Goal: Information Seeking & Learning: Understand process/instructions

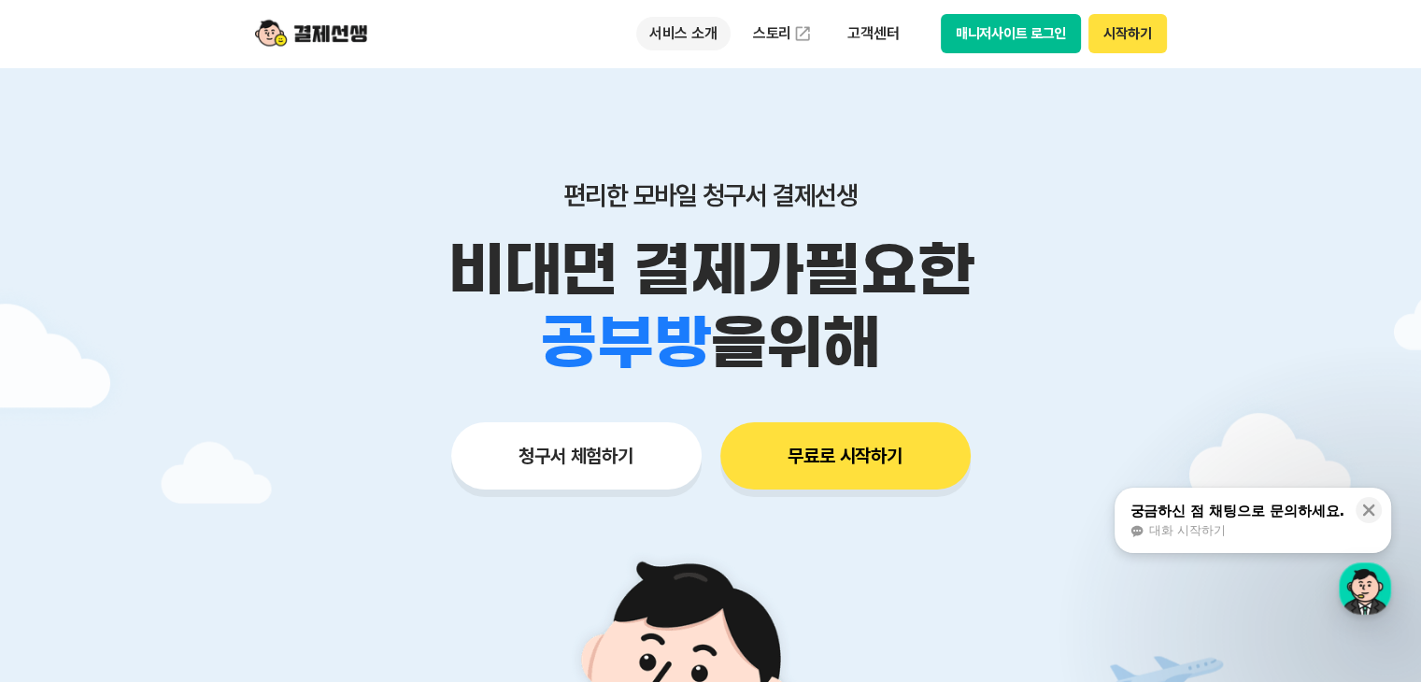
click at [676, 23] on p "서비스 소개" at bounding box center [683, 34] width 94 height 34
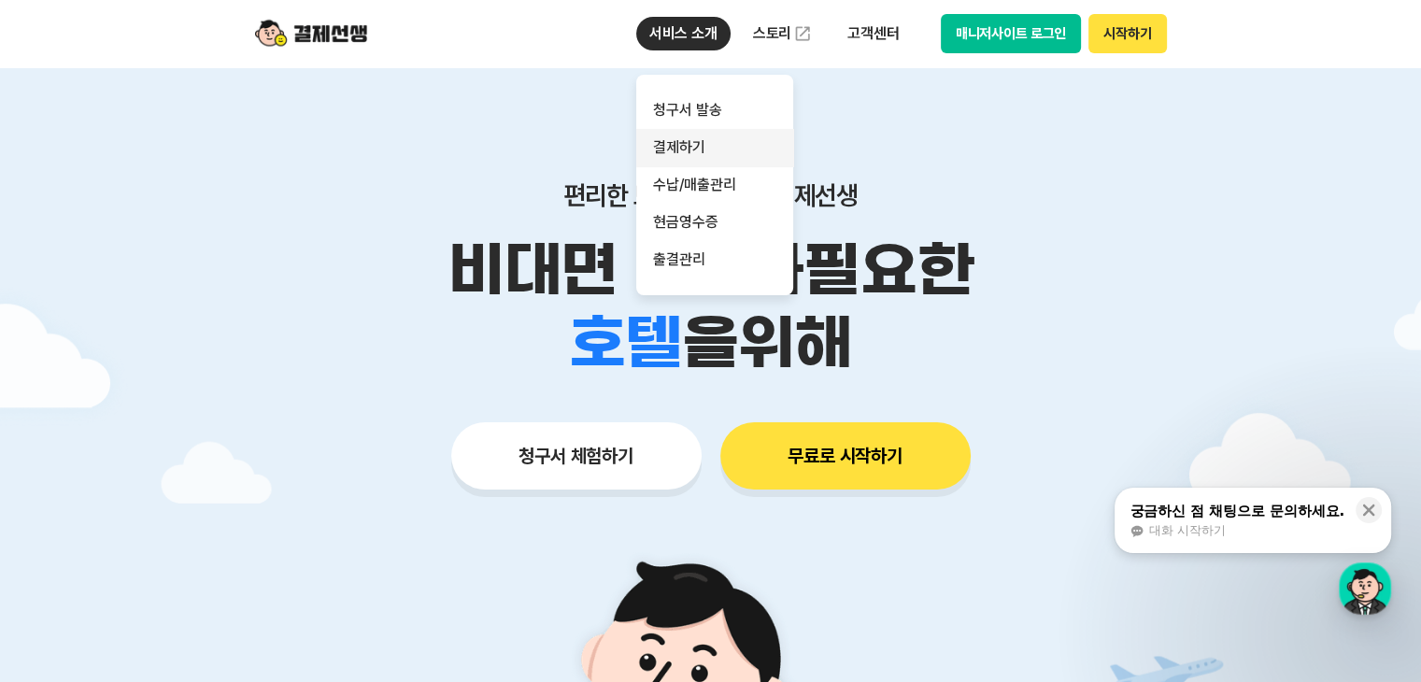
click at [687, 139] on link "결제하기" at bounding box center [714, 147] width 157 height 37
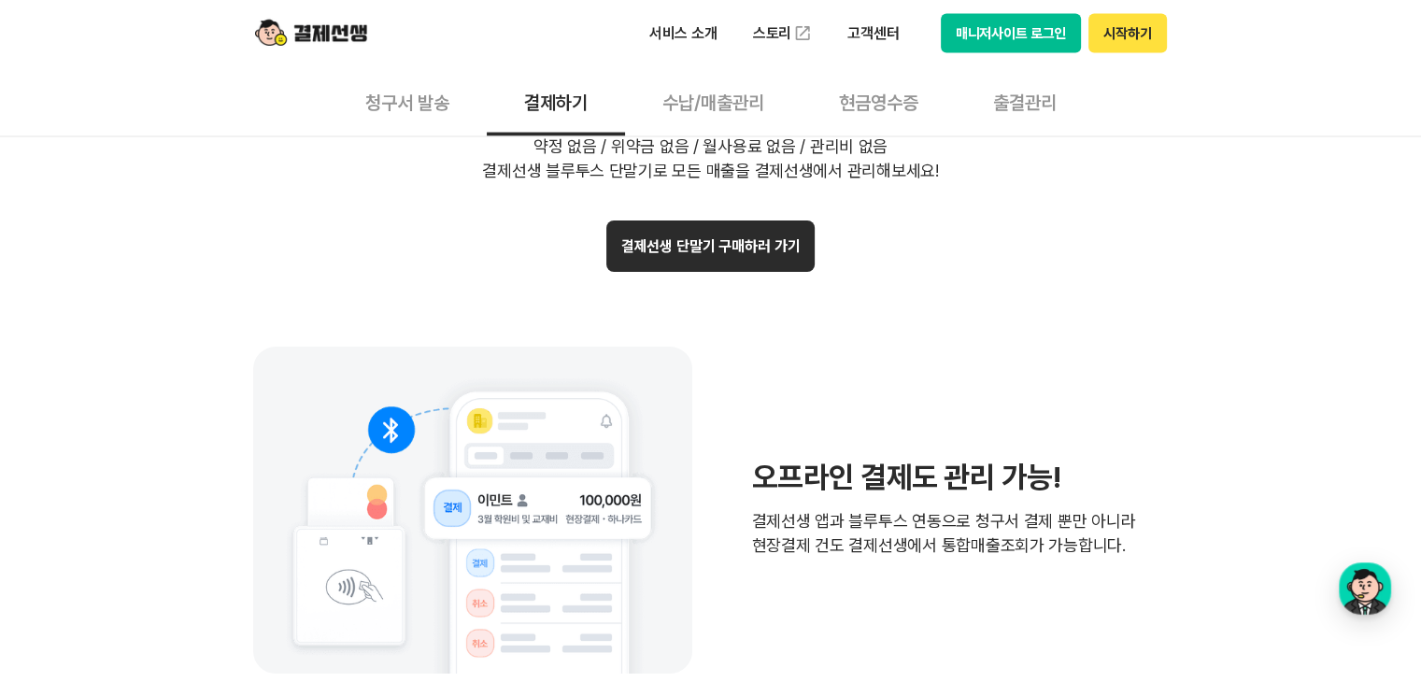
scroll to position [4016, 0]
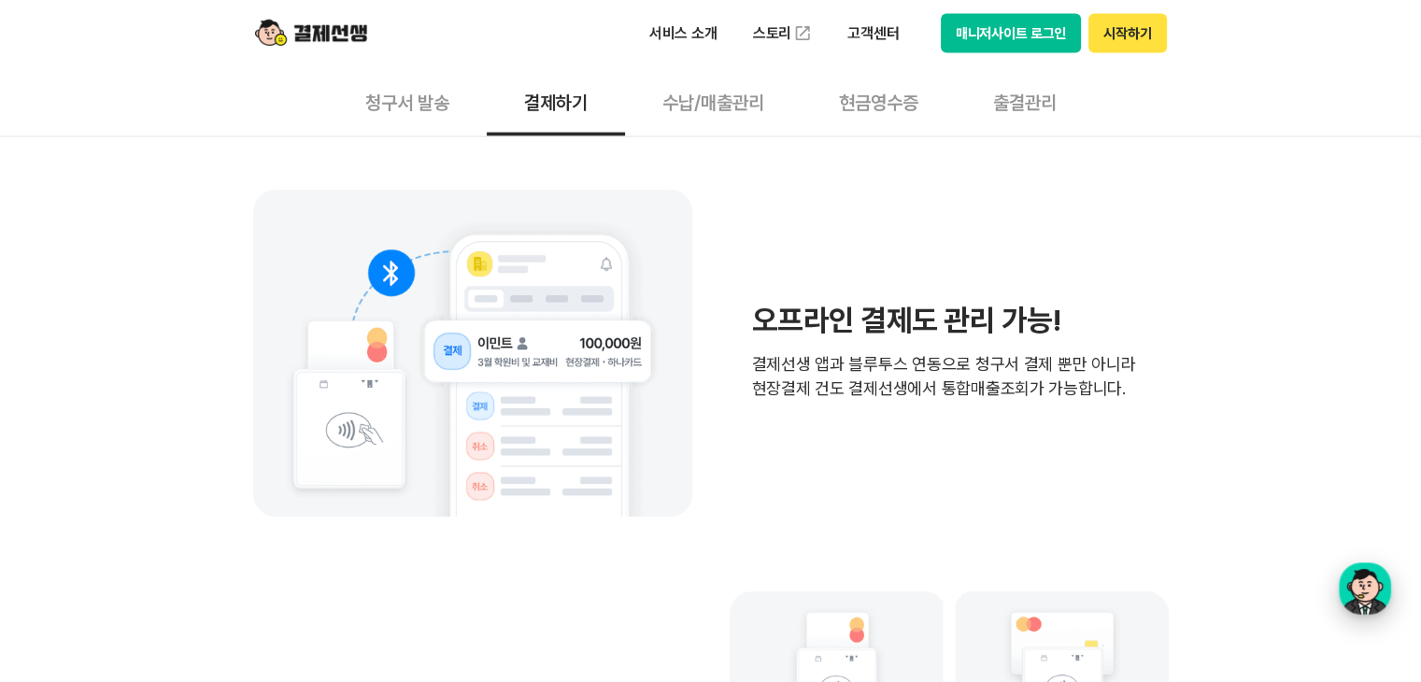
click at [1373, 605] on div "button" at bounding box center [1364, 588] width 52 height 52
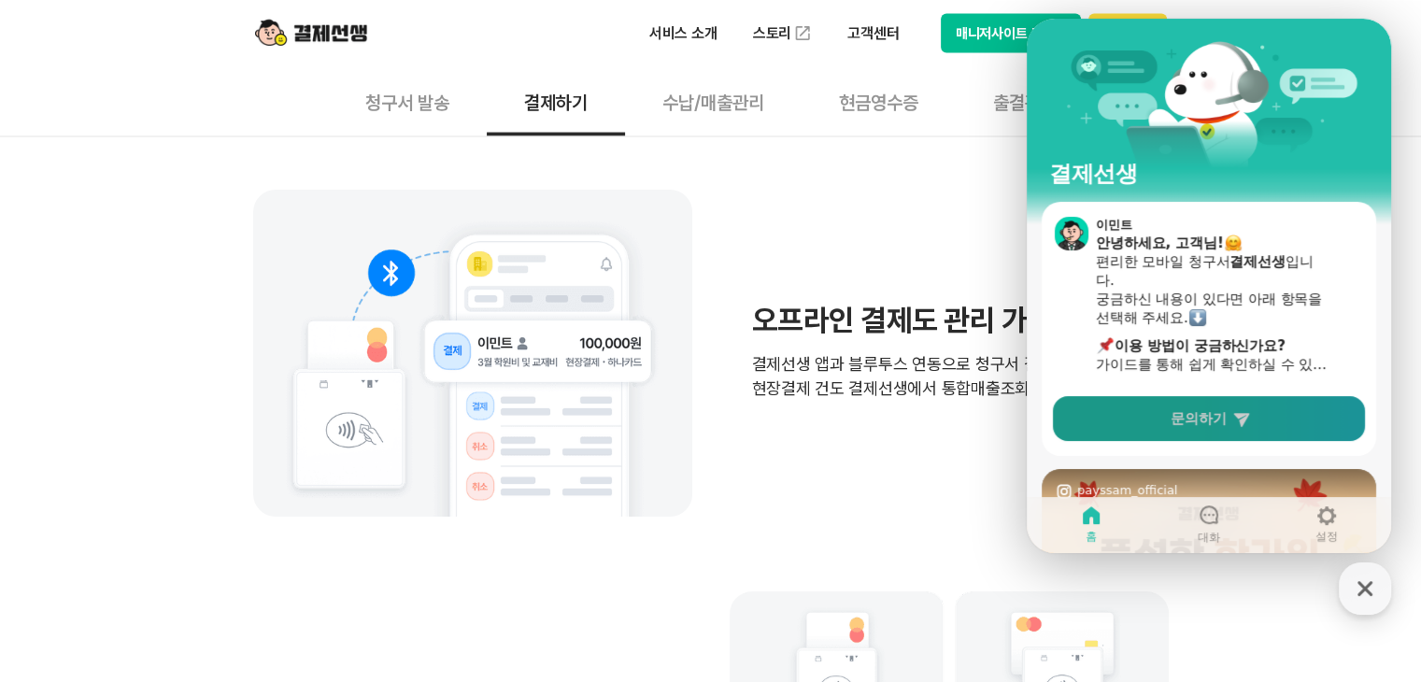
click at [1214, 413] on span "문의하기" at bounding box center [1198, 418] width 56 height 19
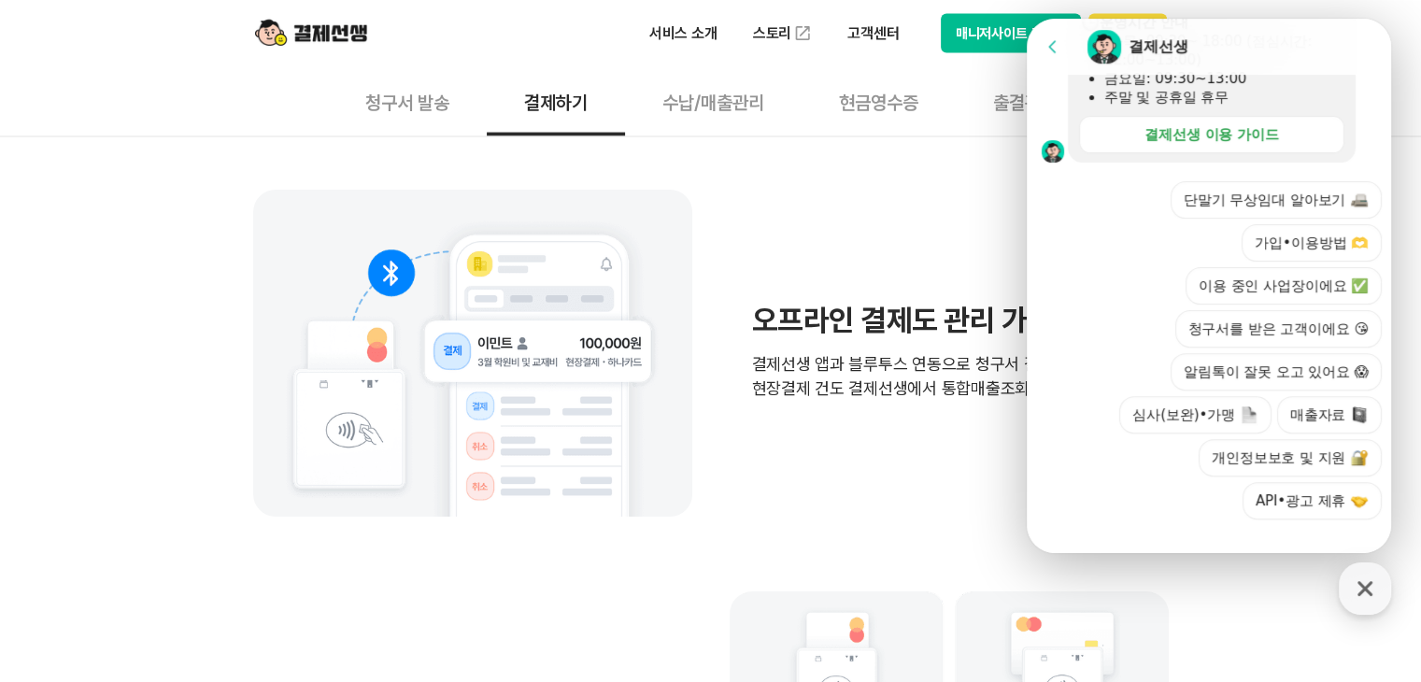
scroll to position [654, 0]
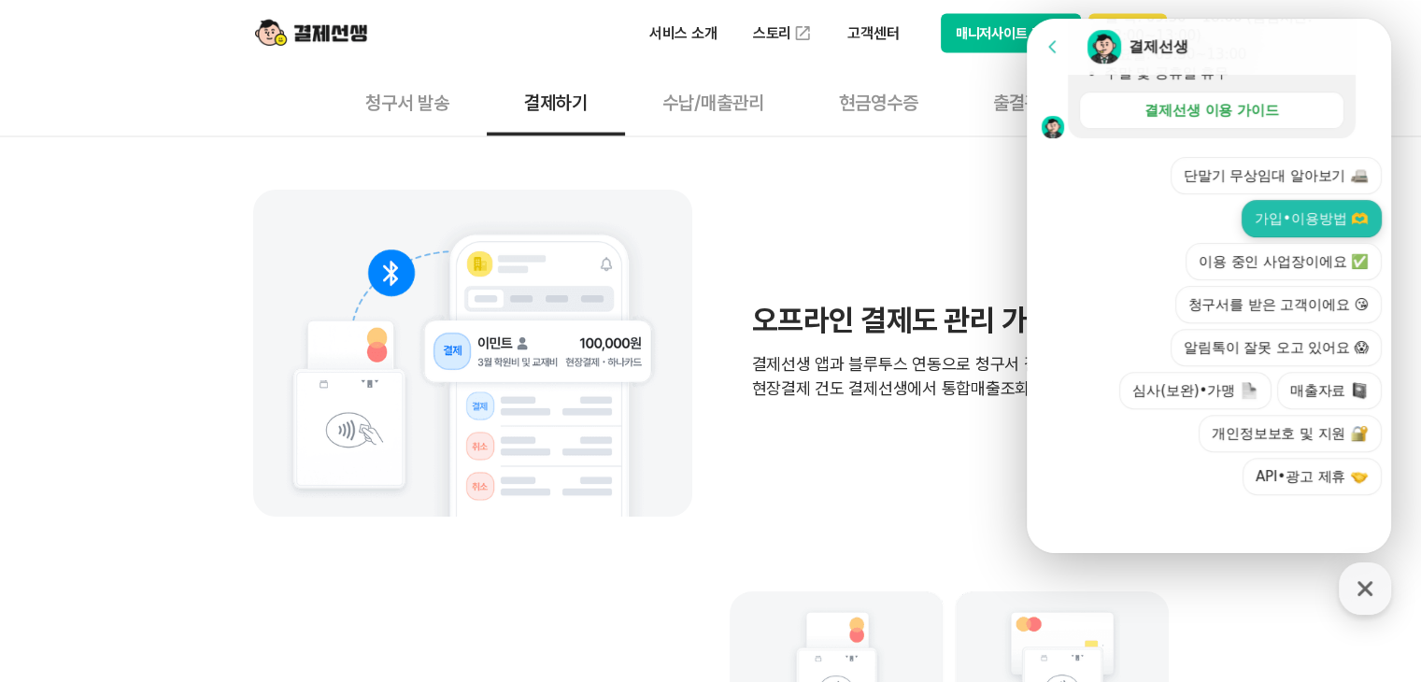
click at [1324, 229] on button "가입•이용방법 🫶" at bounding box center [1311, 218] width 140 height 37
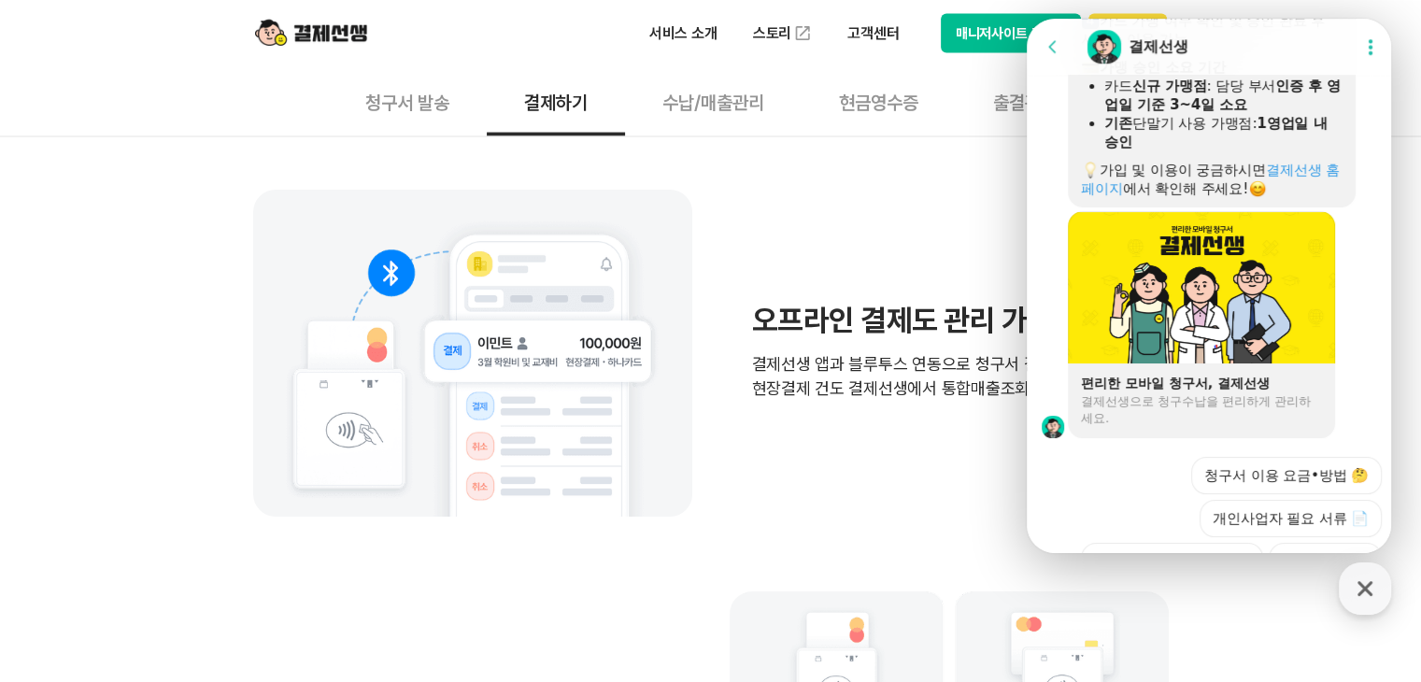
scroll to position [1360, 0]
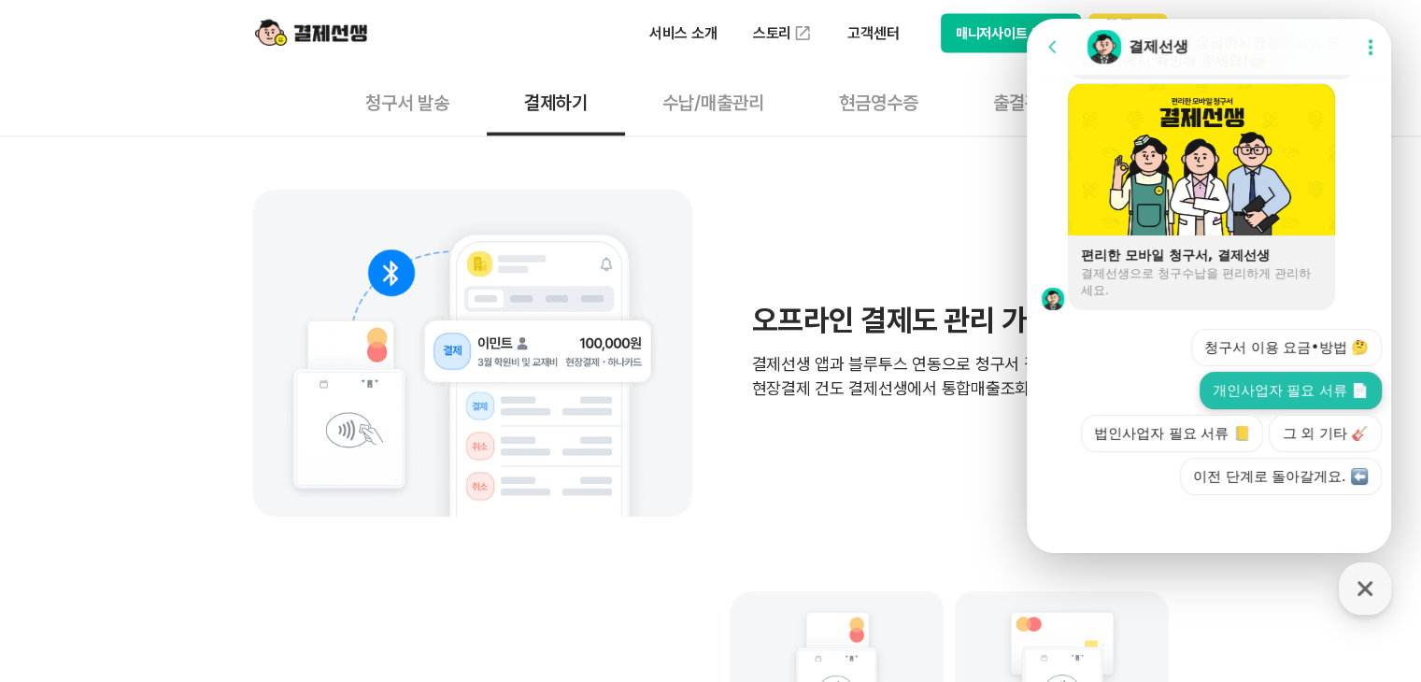
click at [1295, 392] on button "개인사업자 필요 서류 📄" at bounding box center [1290, 390] width 182 height 37
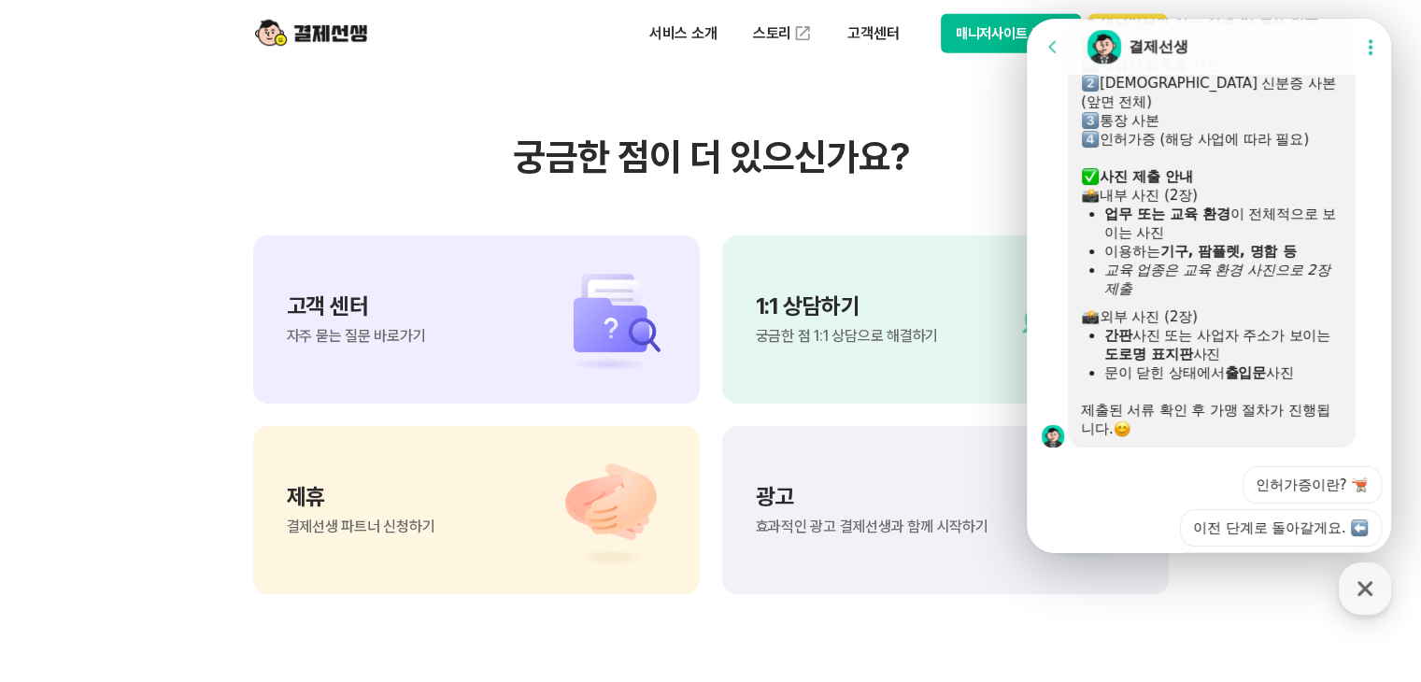
scroll to position [1636, 0]
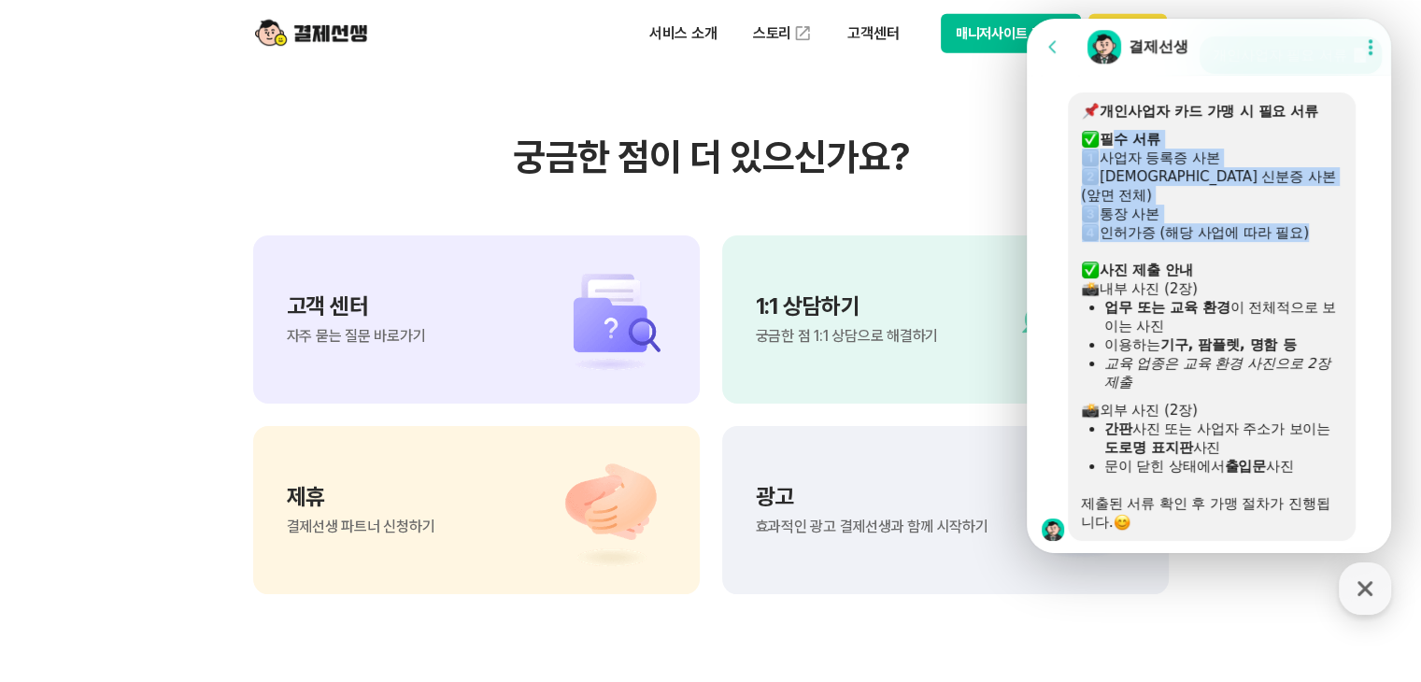
drag, startPoint x: 1114, startPoint y: 165, endPoint x: 1316, endPoint y: 244, distance: 216.5
click at [1313, 244] on div "개인사업자 카드 가맹 시 필요 서류 ​ 필수 서류 사업자 등록증 사본 대표님 신분증 사본 (앞면 전체) 통장 사본 인허가증 (해당 사업에 따라…" at bounding box center [1212, 317] width 262 height 430
click at [1316, 244] on div at bounding box center [1212, 246] width 262 height 9
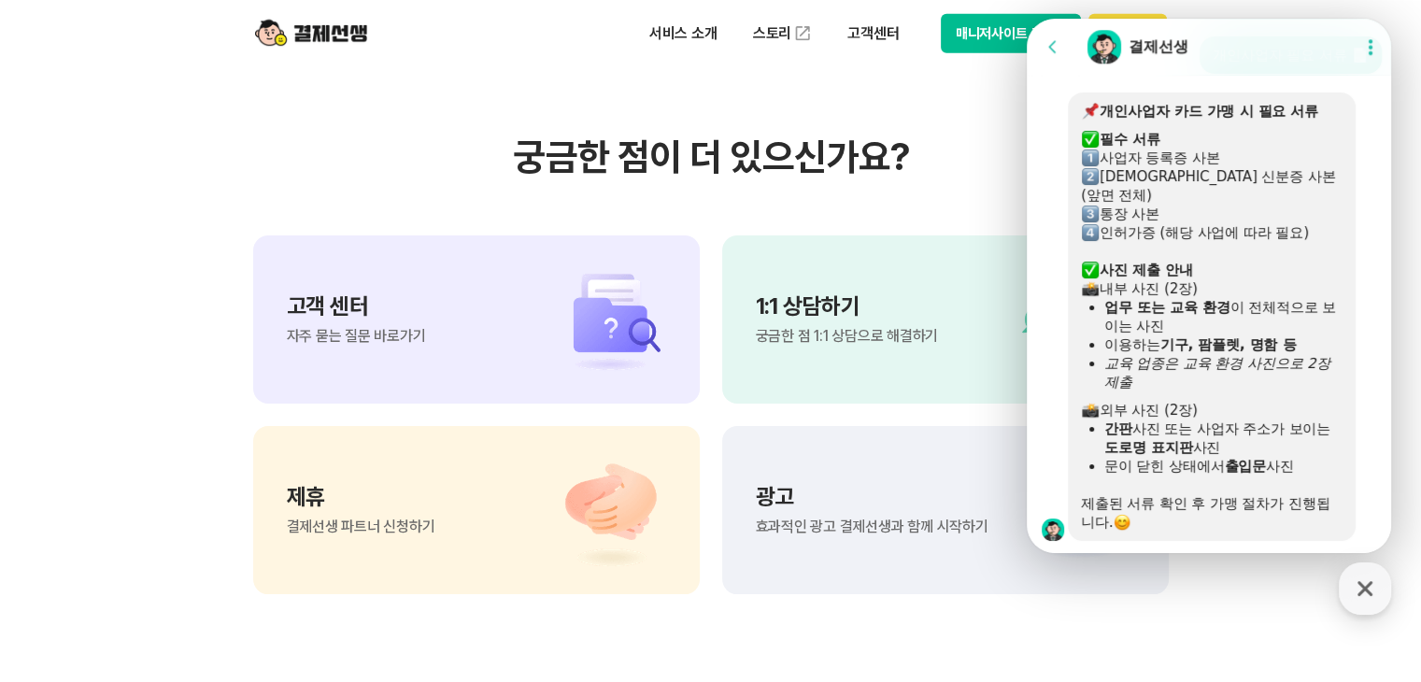
drag, startPoint x: 1311, startPoint y: 237, endPoint x: 1144, endPoint y: 164, distance: 182.4
click at [1144, 164] on div "개인사업자 카드 가맹 시 필요 서류 ​ 필수 서류 사업자 등록증 사본 대표님 신분증 사본 (앞면 전체) 통장 사본 인허가증 (해당 사업에 따라…" at bounding box center [1212, 317] width 262 height 430
click at [1144, 148] on b "필수 서류" at bounding box center [1129, 139] width 61 height 17
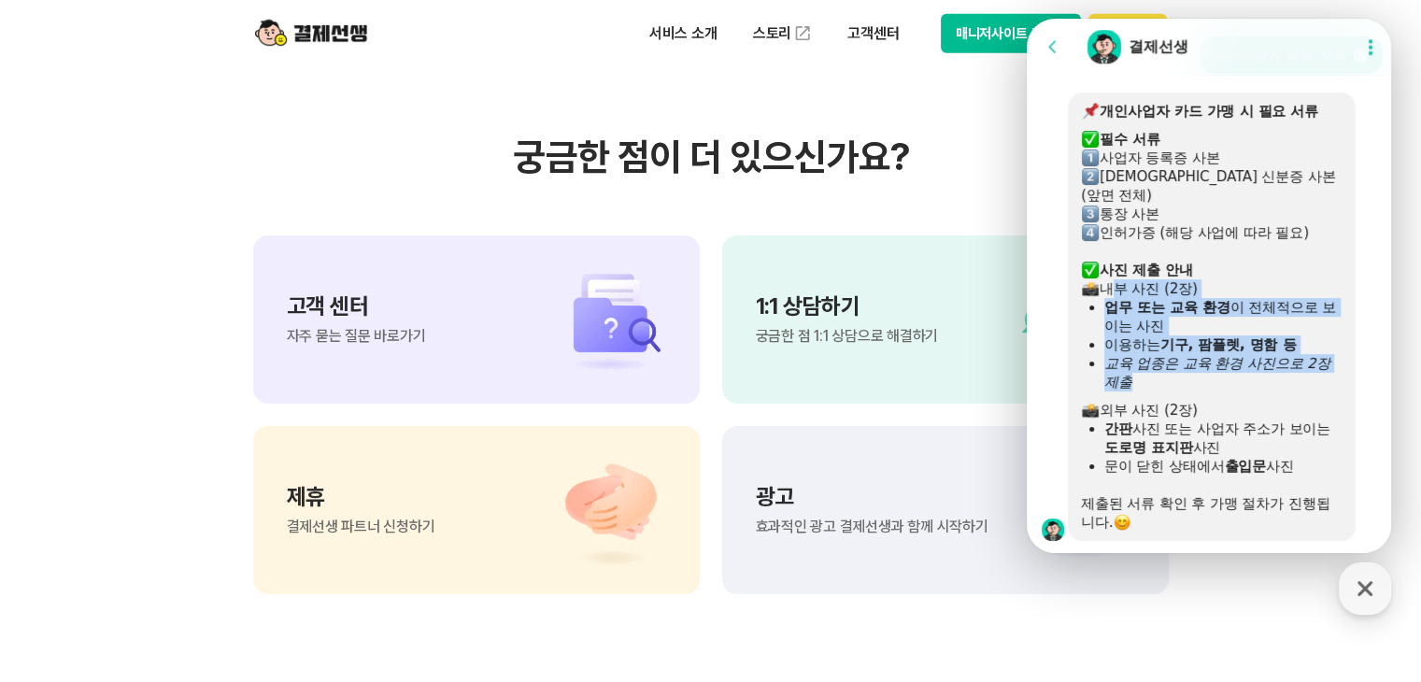
drag, startPoint x: 1101, startPoint y: 281, endPoint x: 1309, endPoint y: 382, distance: 230.6
click at [1309, 382] on div "개인사업자 카드 가맹 시 필요 서류 ​ 필수 서류 사업자 등록증 사본 대표님 신분증 사본 (앞면 전체) 통장 사본 인허가증 (해당 사업에 따라…" at bounding box center [1212, 317] width 262 height 430
click at [1309, 382] on div "교육 업종은 교육 환경 사진으로 2장 제출" at bounding box center [1223, 372] width 238 height 37
drag, startPoint x: 1260, startPoint y: 371, endPoint x: 1108, endPoint y: 308, distance: 164.6
click at [1108, 308] on ul "업무 또는 교육 환경 이 전체적으로 보이는 사진 이용하는 기구, 팜플렛, 명함 등 교육 업종은 교육 환경 사진으로 2장 제출" at bounding box center [1212, 344] width 262 height 93
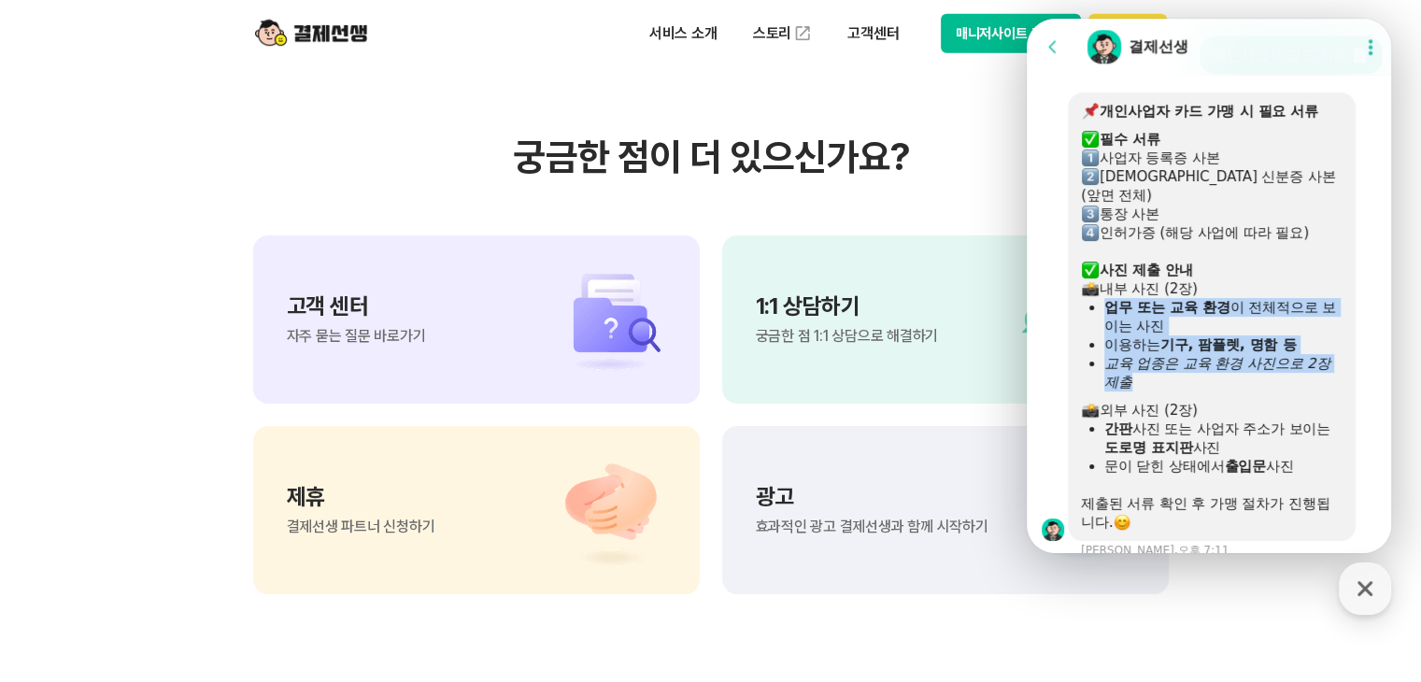
click at [1108, 308] on b "업무 또는 교육 환경" at bounding box center [1167, 307] width 126 height 17
drag, startPoint x: 1111, startPoint y: 304, endPoint x: 1256, endPoint y: 380, distance: 163.8
click at [1255, 379] on ul "업무 또는 교육 환경 이 전체적으로 보이는 사진 이용하는 기구, 팜플렛, 명함 등 교육 업종은 교육 환경 사진으로 2장 제출" at bounding box center [1212, 344] width 262 height 93
click at [1256, 380] on div "교육 업종은 교육 환경 사진으로 2장 제출" at bounding box center [1223, 372] width 238 height 37
drag, startPoint x: 1277, startPoint y: 380, endPoint x: 1105, endPoint y: 300, distance: 189.7
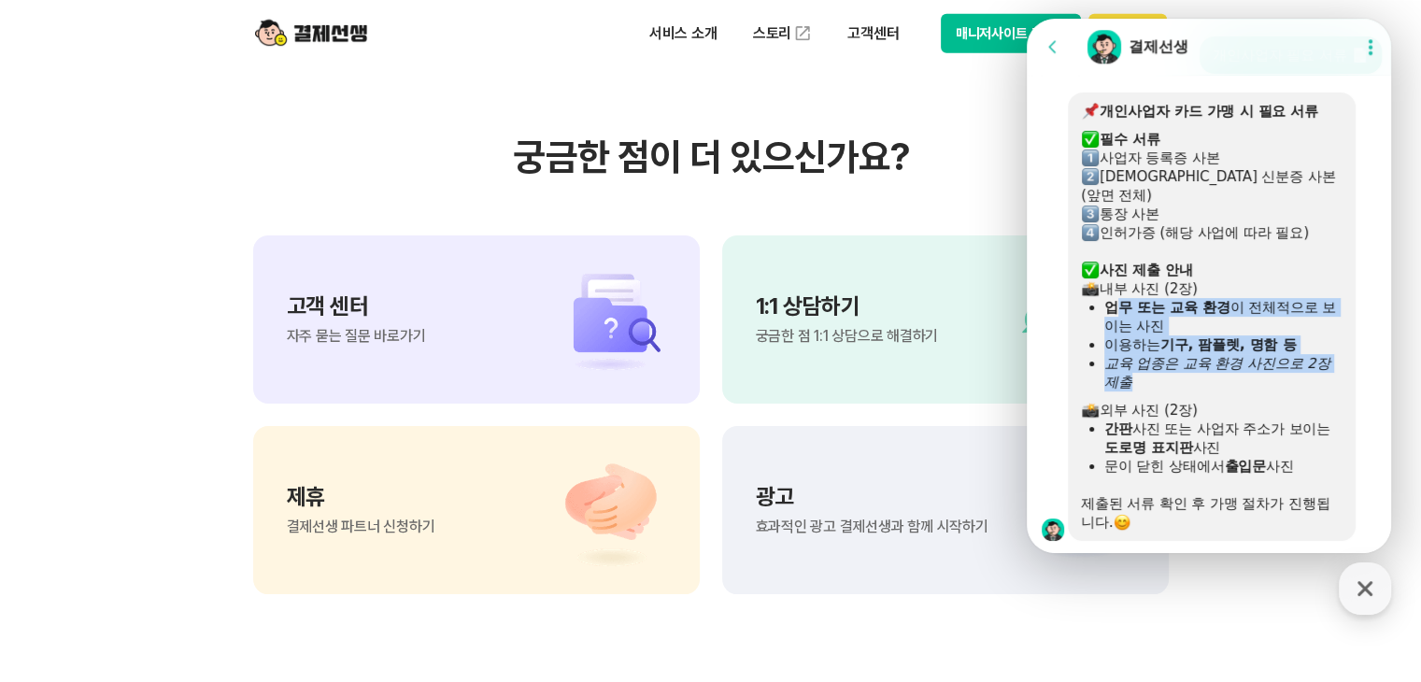
click at [1120, 304] on ul "업무 또는 교육 환경 이 전체적으로 보이는 사진 이용하는 기구, 팜플렛, 명함 등 교육 업종은 교육 환경 사진으로 2장 제출" at bounding box center [1212, 344] width 262 height 93
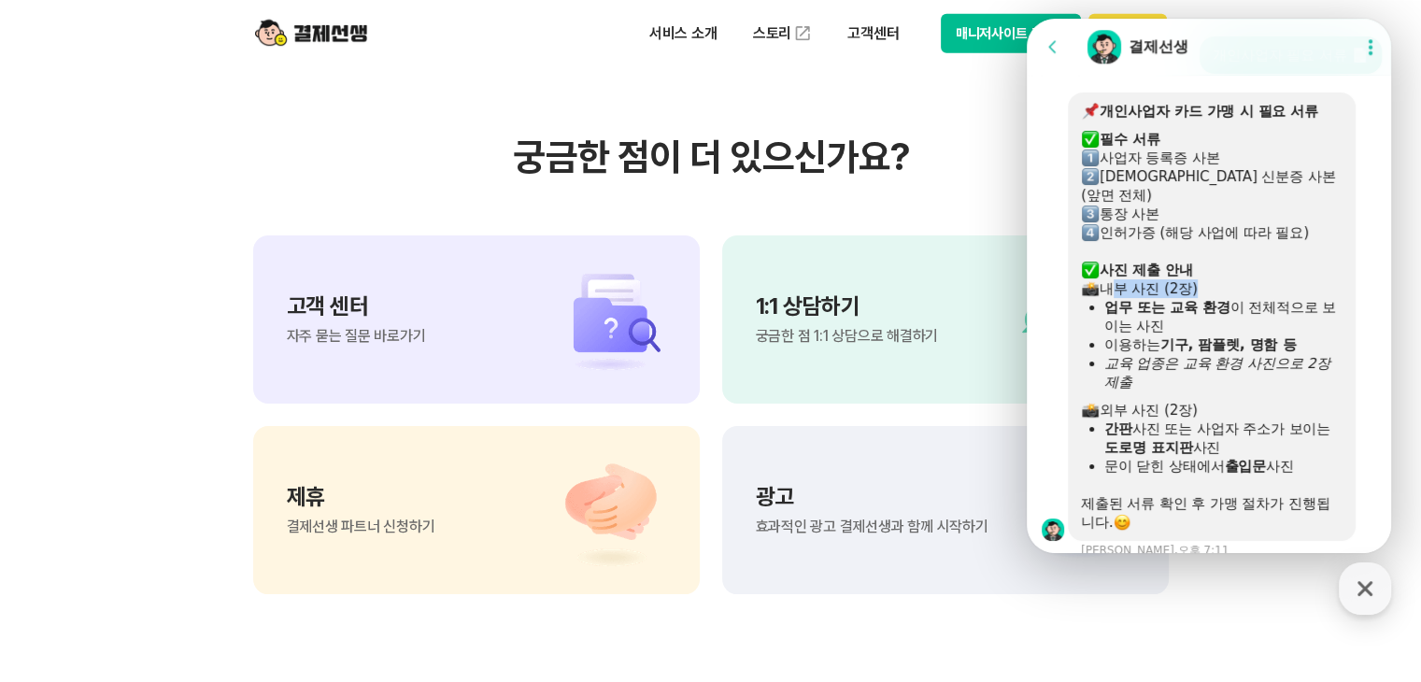
drag, startPoint x: 1105, startPoint y: 300, endPoint x: 1103, endPoint y: 286, distance: 14.1
click at [1103, 286] on div "개인사업자 카드 가맹 시 필요 서류 ​ 필수 서류 사업자 등록증 사본 대표님 신분증 사본 (앞면 전체) 통장 사본 인허가증 (해당 사업에 따라…" at bounding box center [1212, 317] width 262 height 430
click at [1103, 286] on div "내부 사진 (2장)" at bounding box center [1212, 288] width 262 height 19
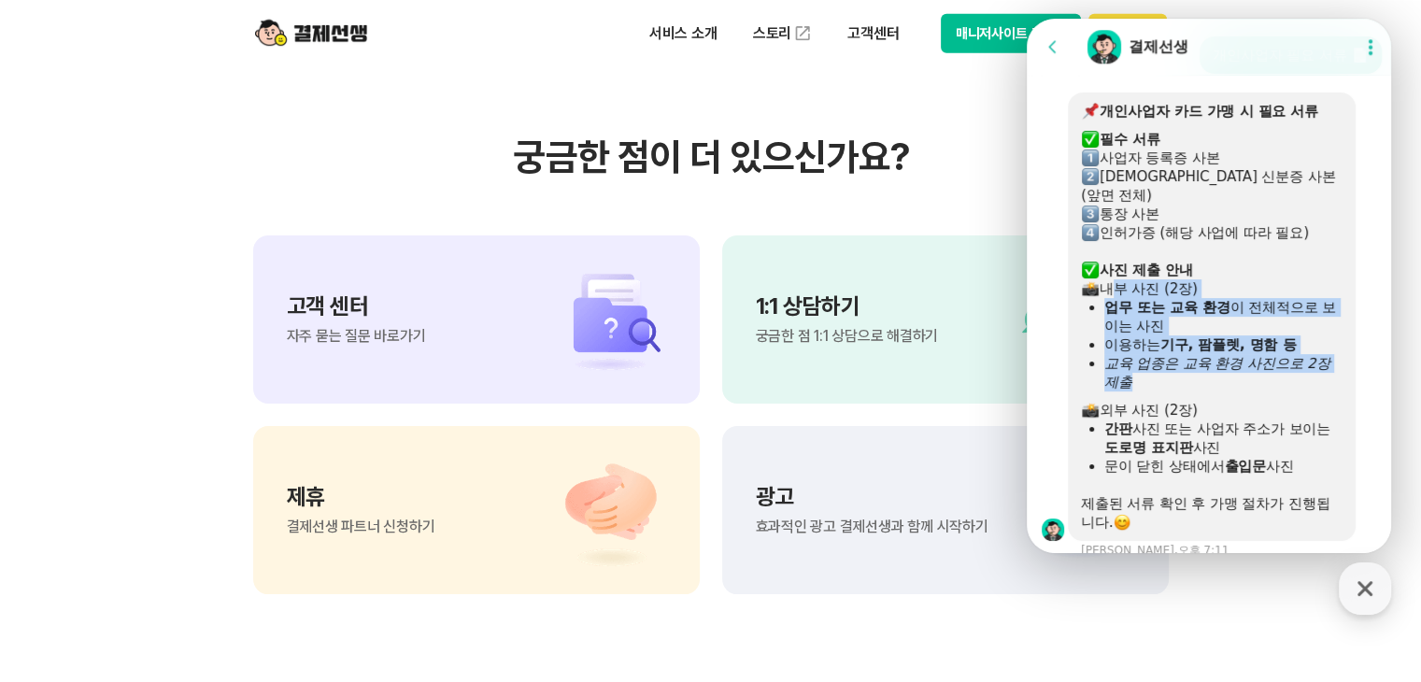
drag, startPoint x: 1103, startPoint y: 287, endPoint x: 1205, endPoint y: 380, distance: 138.2
click at [1205, 380] on div "개인사업자 카드 가맹 시 필요 서류 ​ 필수 서류 사업자 등록증 사본 대표님 신분증 사본 (앞면 전체) 통장 사본 인허가증 (해당 사업에 따라…" at bounding box center [1212, 317] width 262 height 430
click at [1205, 380] on div "교육 업종은 교육 환경 사진으로 2장 제출" at bounding box center [1223, 372] width 238 height 37
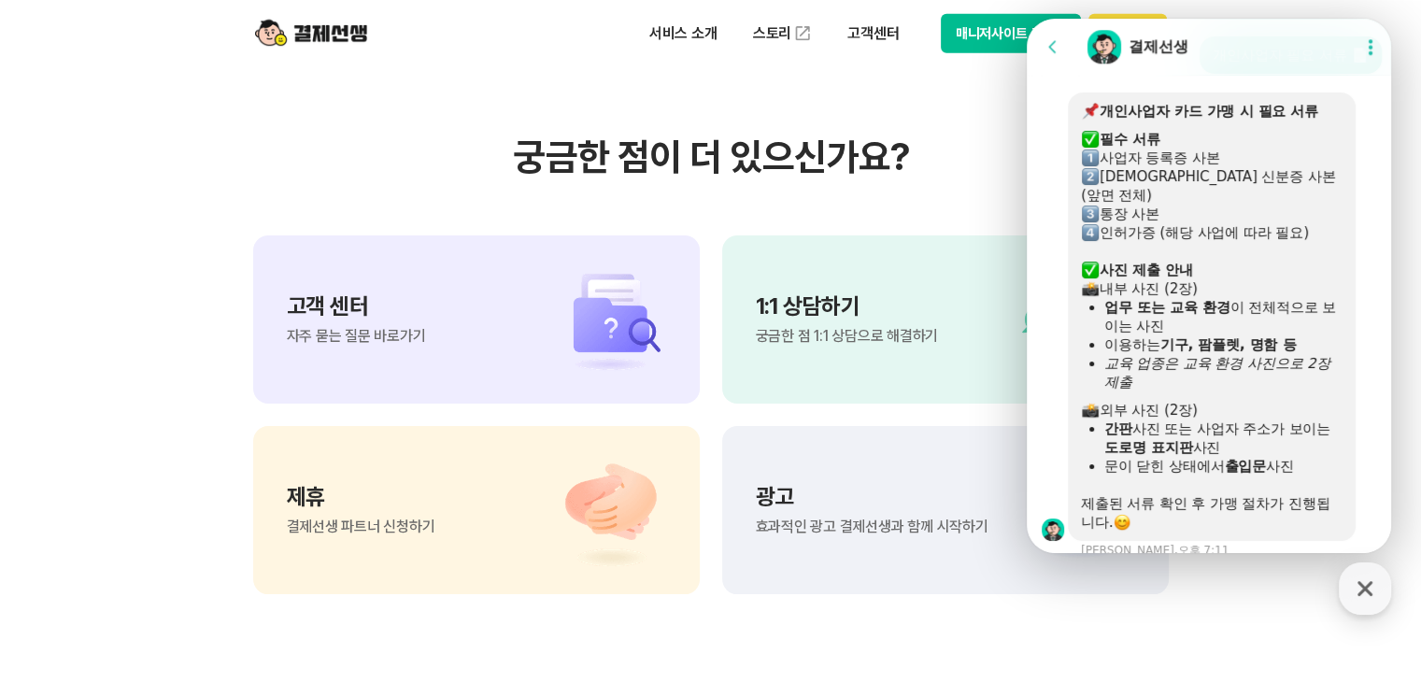
click at [1205, 380] on div "교육 업종은 교육 환경 사진으로 2장 제출" at bounding box center [1223, 372] width 238 height 37
drag, startPoint x: 1319, startPoint y: 467, endPoint x: 1101, endPoint y: 424, distance: 221.8
click at [1101, 424] on ul "간판 사진 또는 사업자 주소가 보이는 도로명 표지판 사진 문이 닫힌 상태에서 출입문 사진" at bounding box center [1212, 447] width 262 height 56
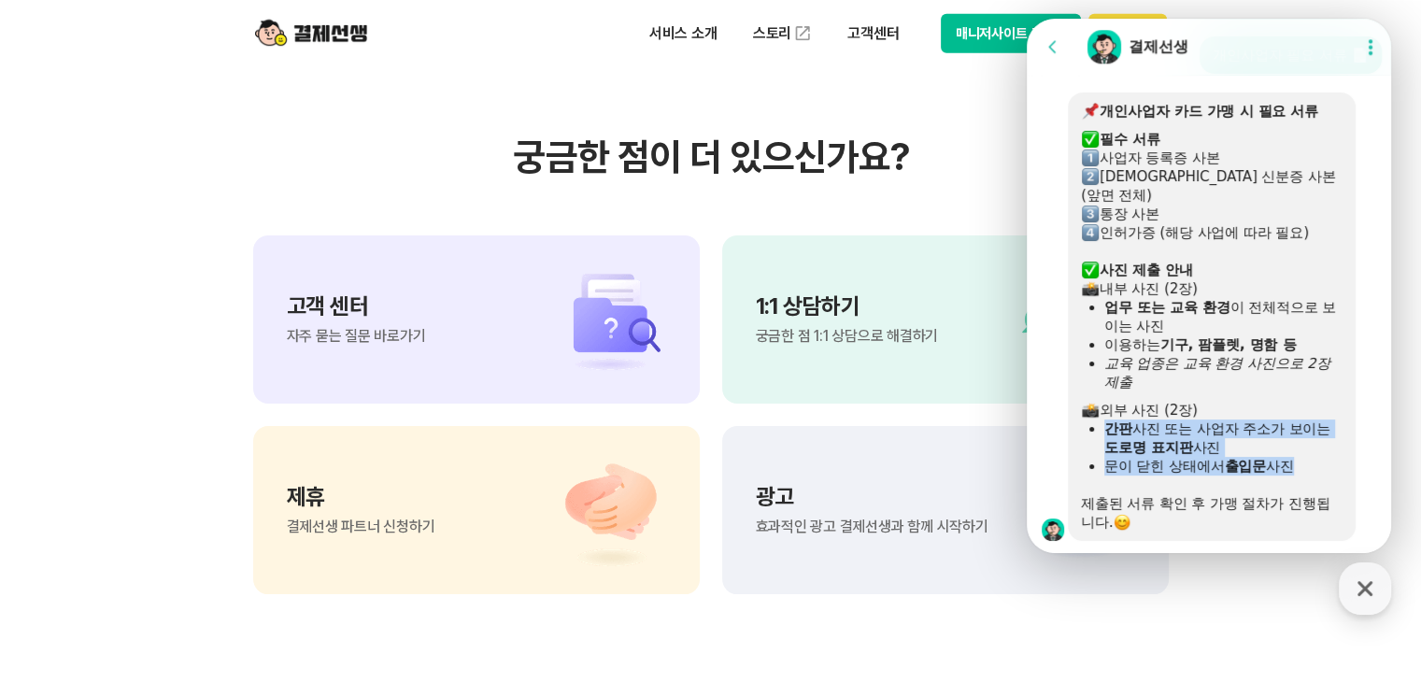
drag, startPoint x: 1108, startPoint y: 426, endPoint x: 1328, endPoint y: 478, distance: 226.5
click at [1328, 478] on div "개인사업자 카드 가맹 시 필요 서류 ​ 필수 서류 사업자 등록증 사본 대표님 신분증 사본 (앞면 전체) 통장 사본 인허가증 (해당 사업에 따라…" at bounding box center [1212, 317] width 262 height 430
click at [1328, 478] on div at bounding box center [1212, 479] width 262 height 9
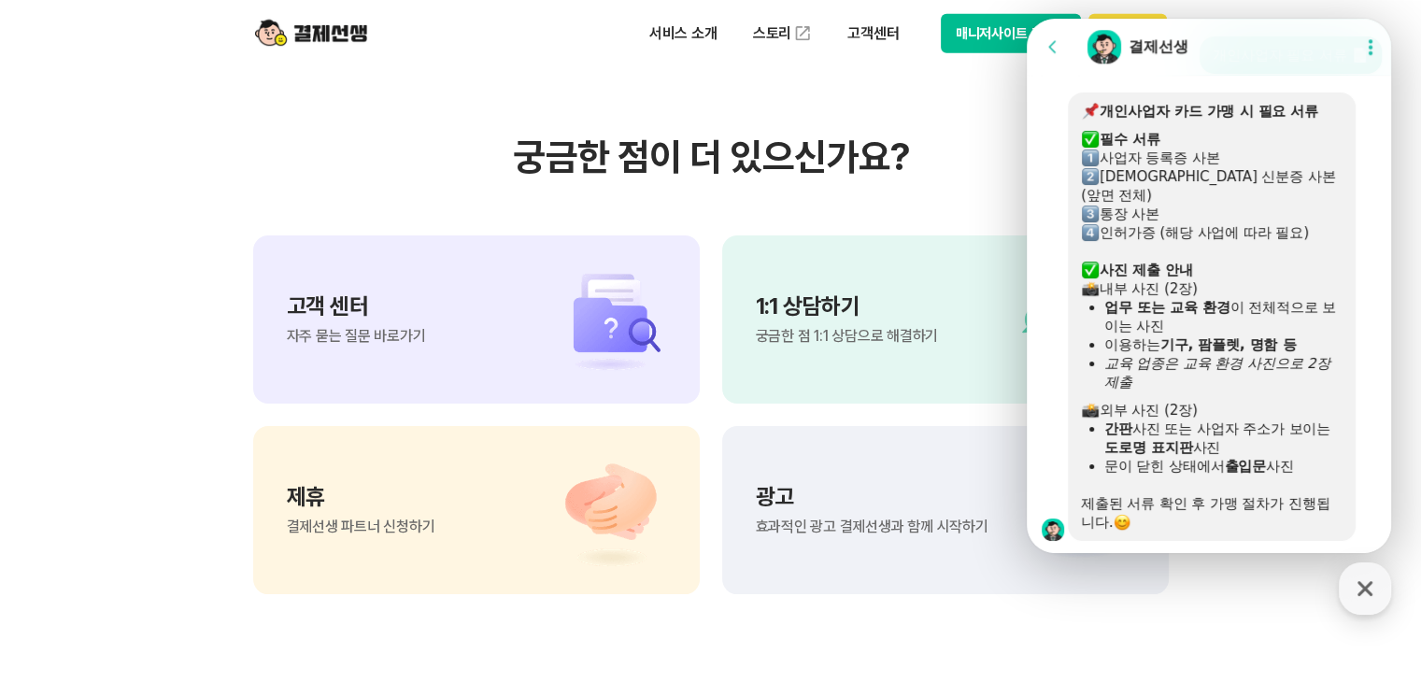
scroll to position [1730, 0]
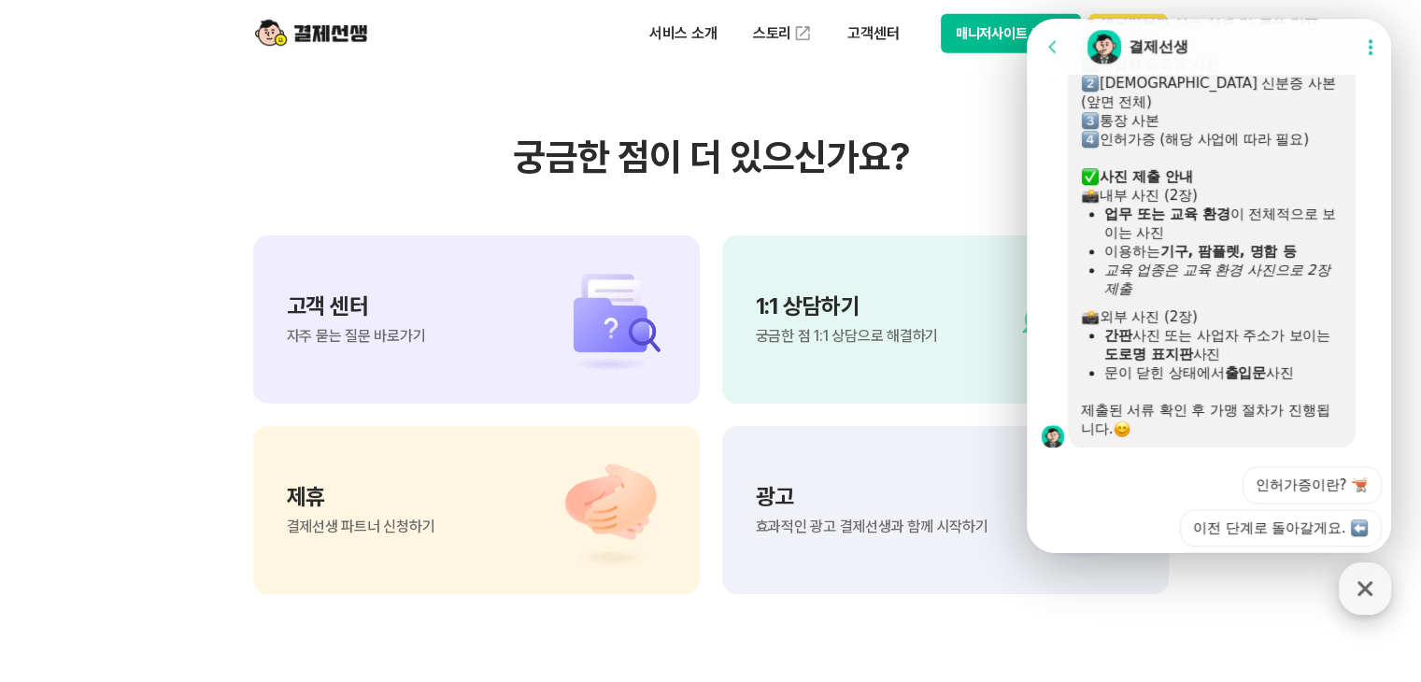
click at [1371, 591] on icon "button" at bounding box center [1365, 589] width 34 height 34
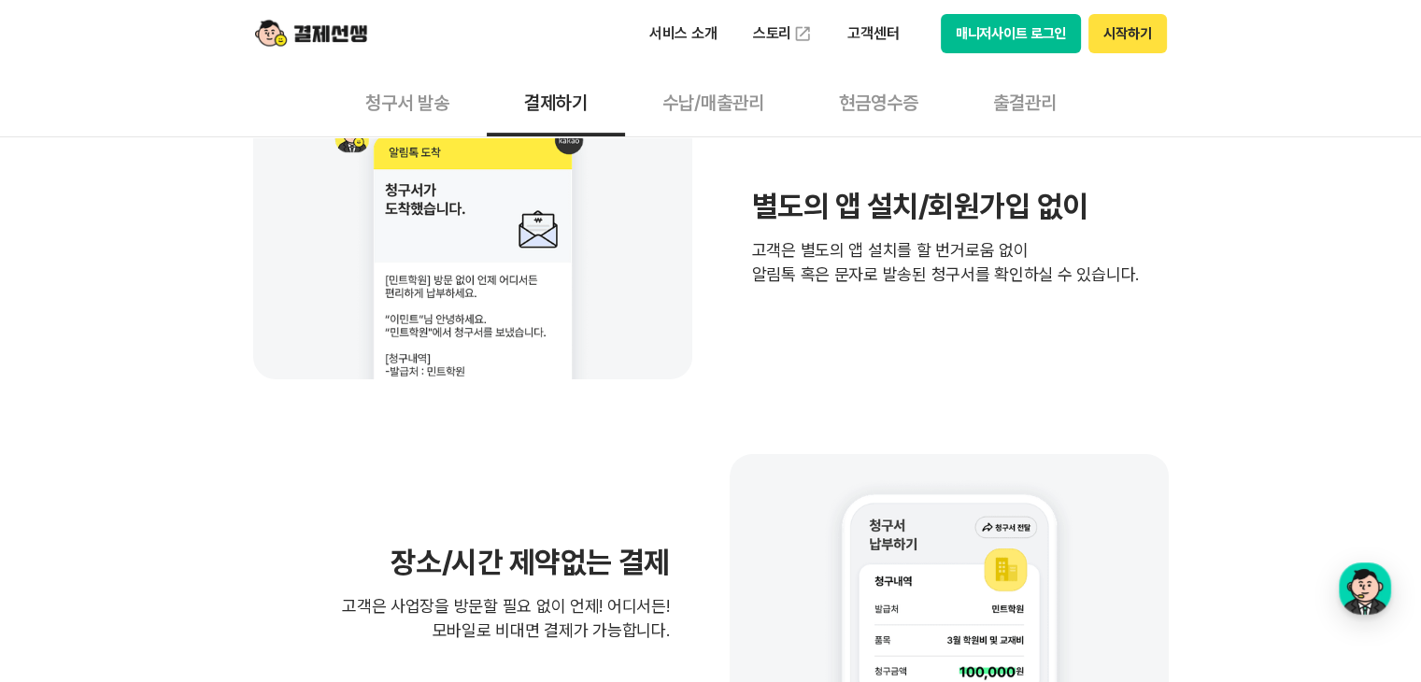
scroll to position [560, 0]
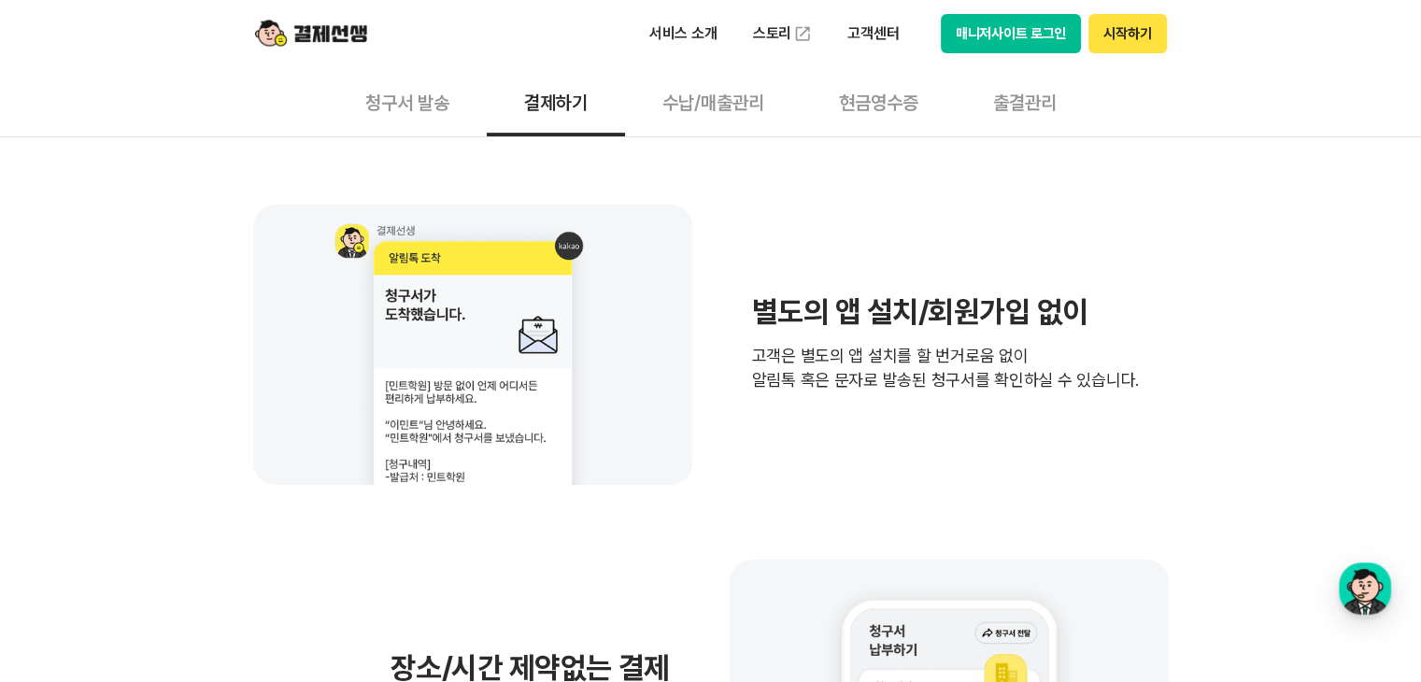
click at [1056, 23] on button "매니저사이트 로그인" at bounding box center [1011, 33] width 141 height 39
